Goal: Navigation & Orientation: Find specific page/section

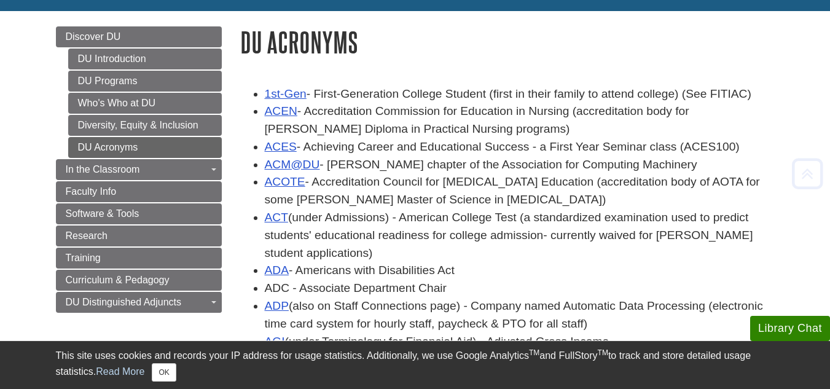
scroll to position [158, 0]
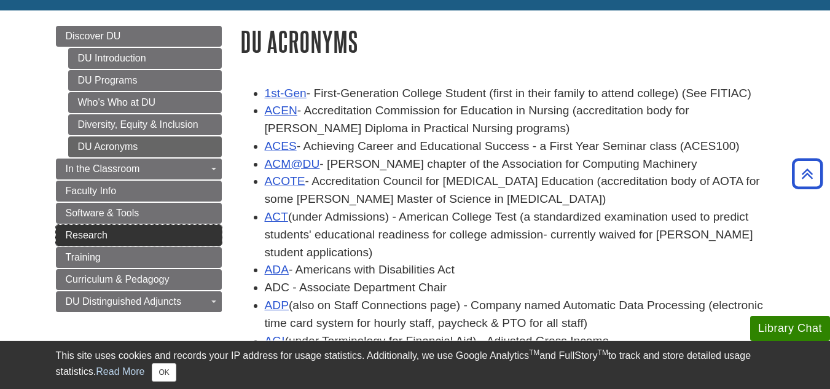
click at [178, 233] on link "Research" at bounding box center [139, 235] width 166 height 21
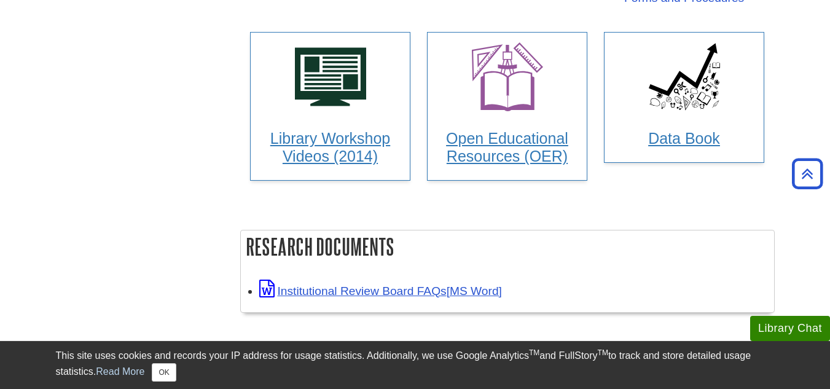
scroll to position [465, 0]
